Goal: Check status

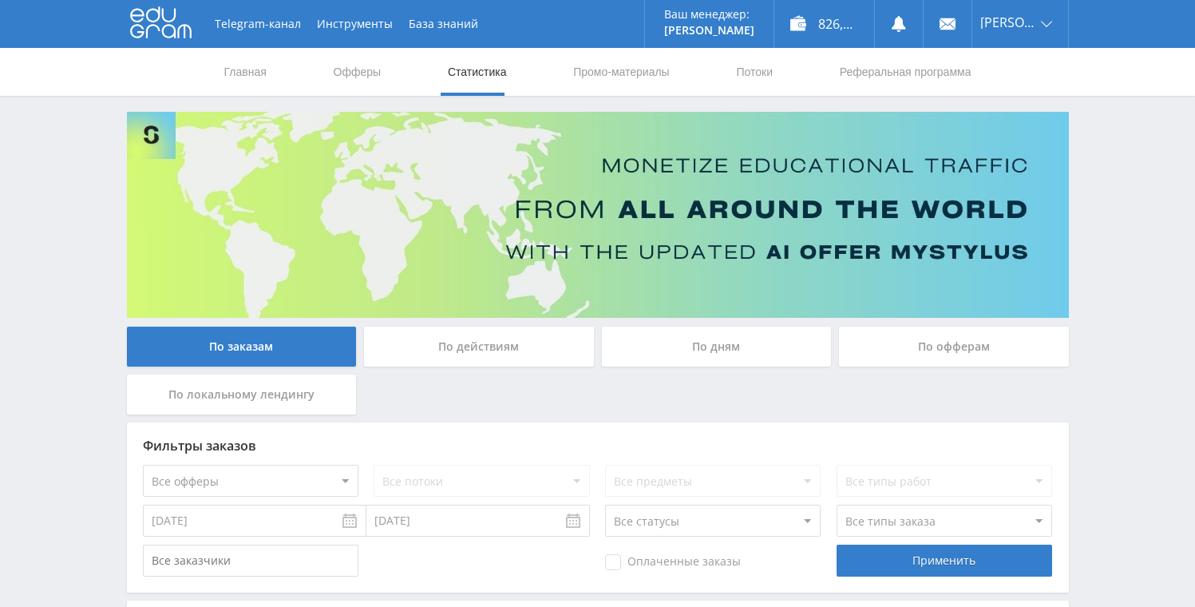
click at [648, 347] on div "По дням" at bounding box center [717, 347] width 230 height 40
click at [0, 0] on input "По дням" at bounding box center [0, 0] width 0 height 0
